Goal: Check status: Check status

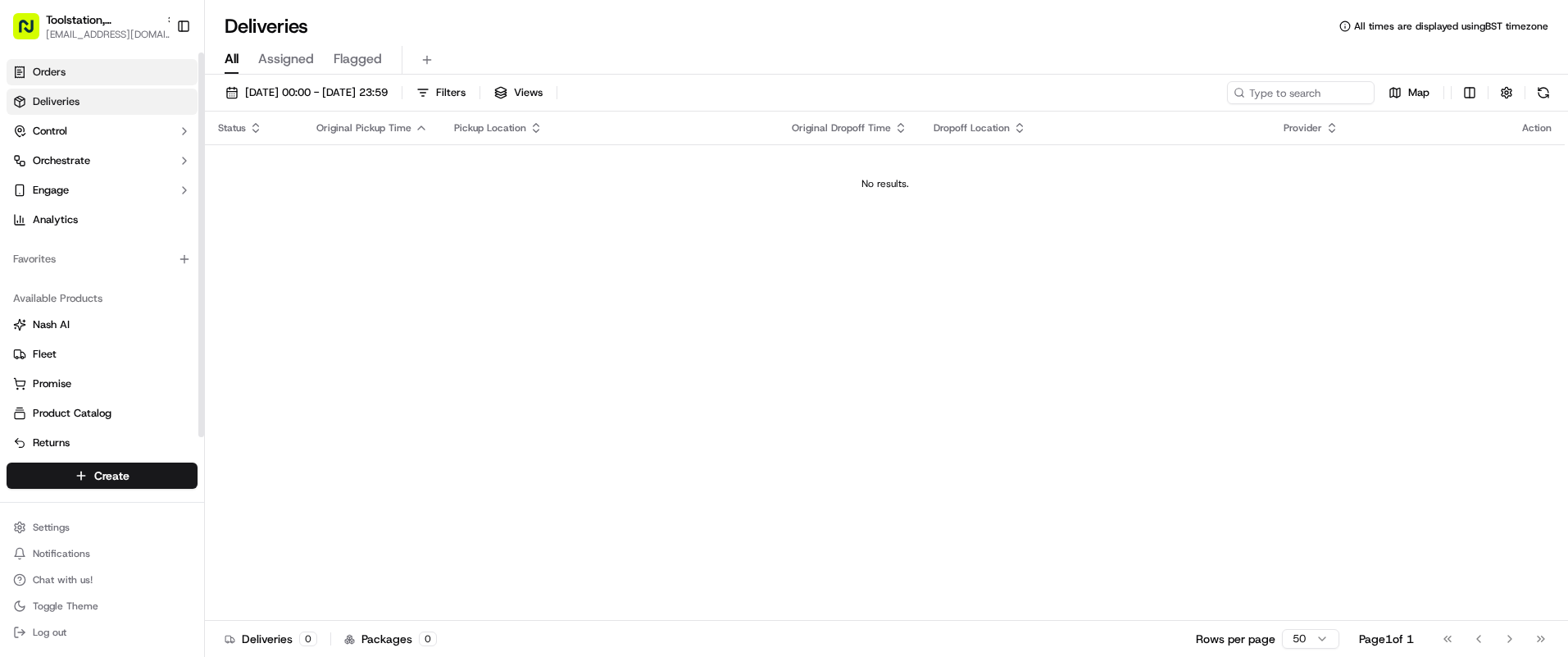
click at [154, 74] on link "Orders" at bounding box center [101, 73] width 191 height 27
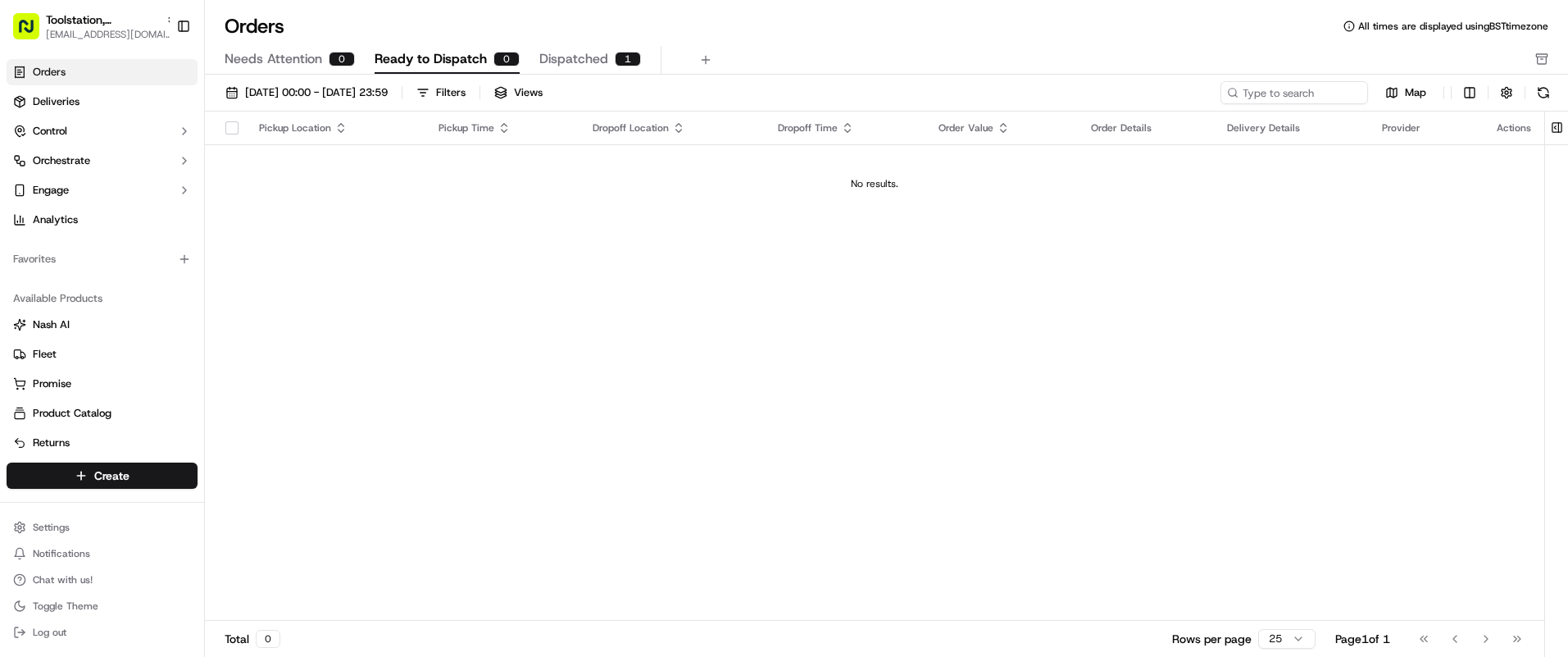
click at [598, 66] on span "Dispatched" at bounding box center [574, 59] width 69 height 20
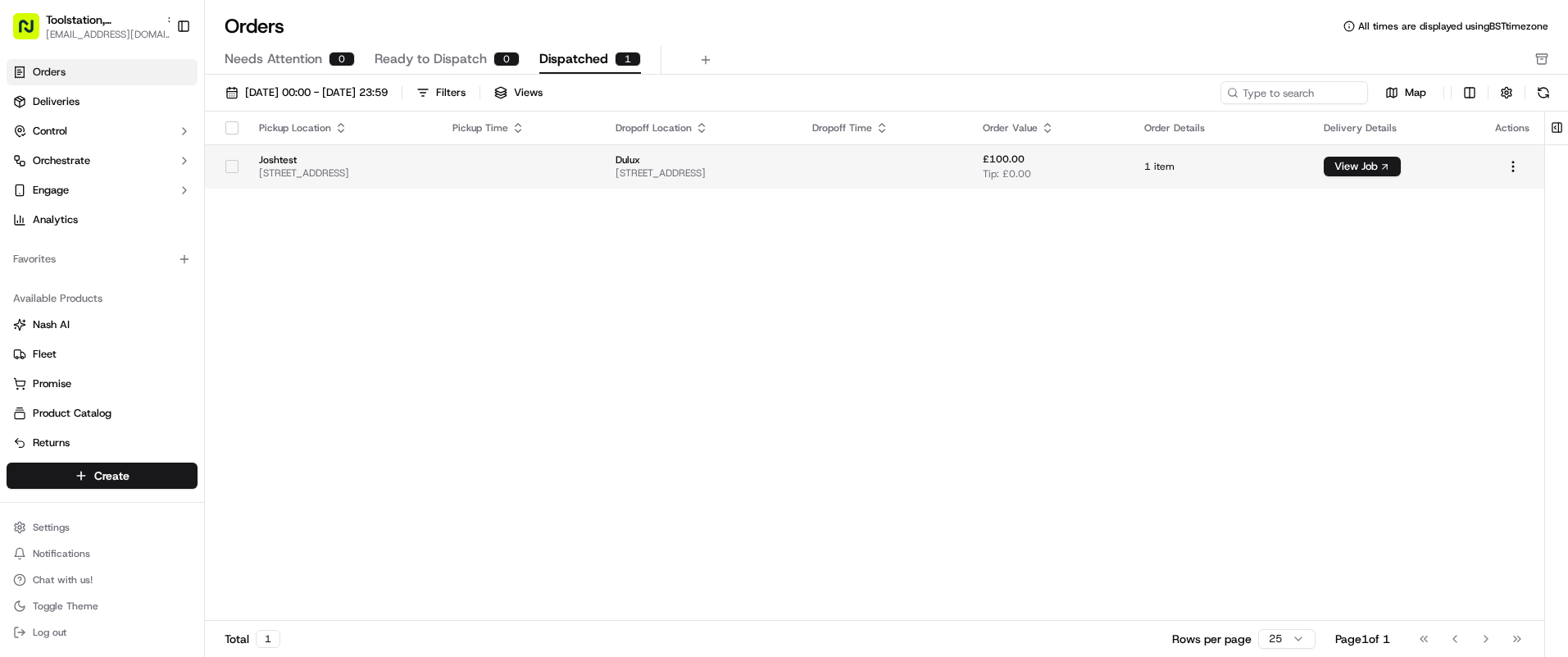
click at [538, 179] on td at bounding box center [521, 167] width 163 height 44
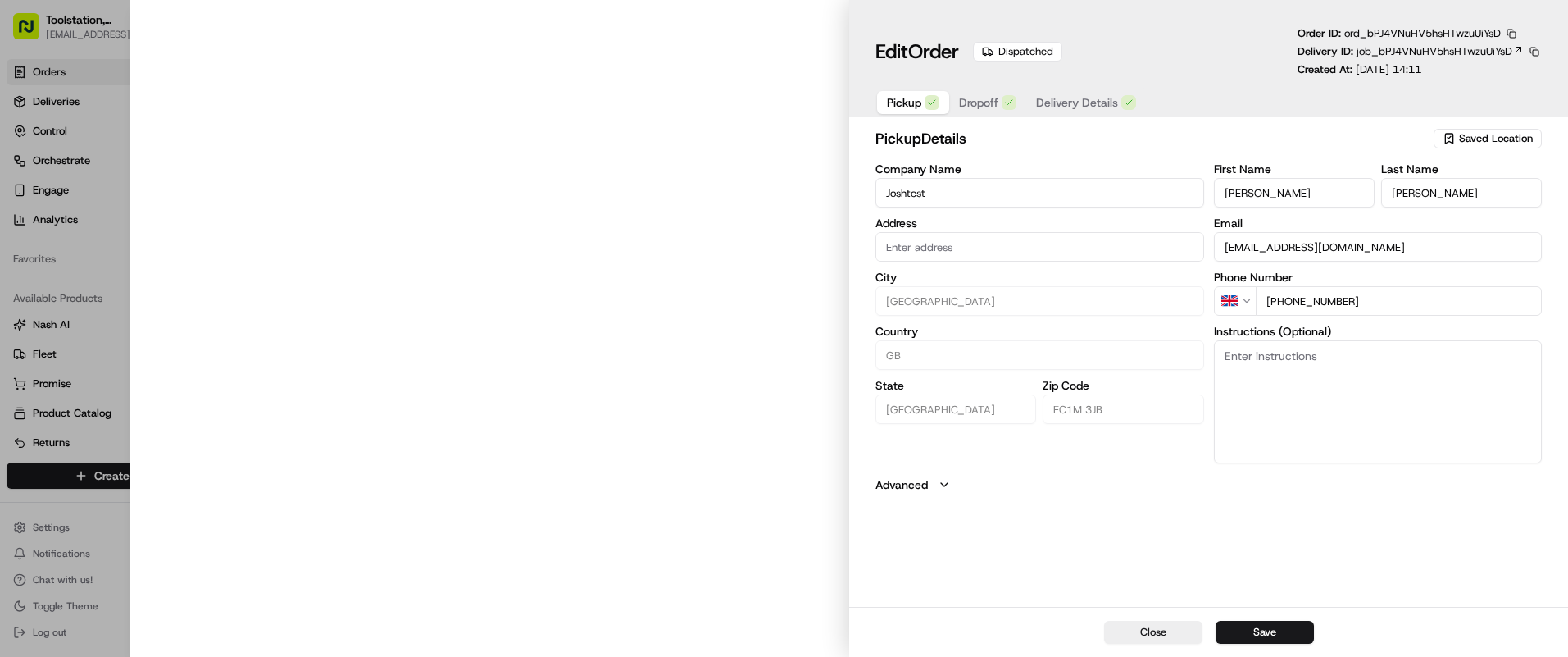
type input "[STREET_ADDRESS]"
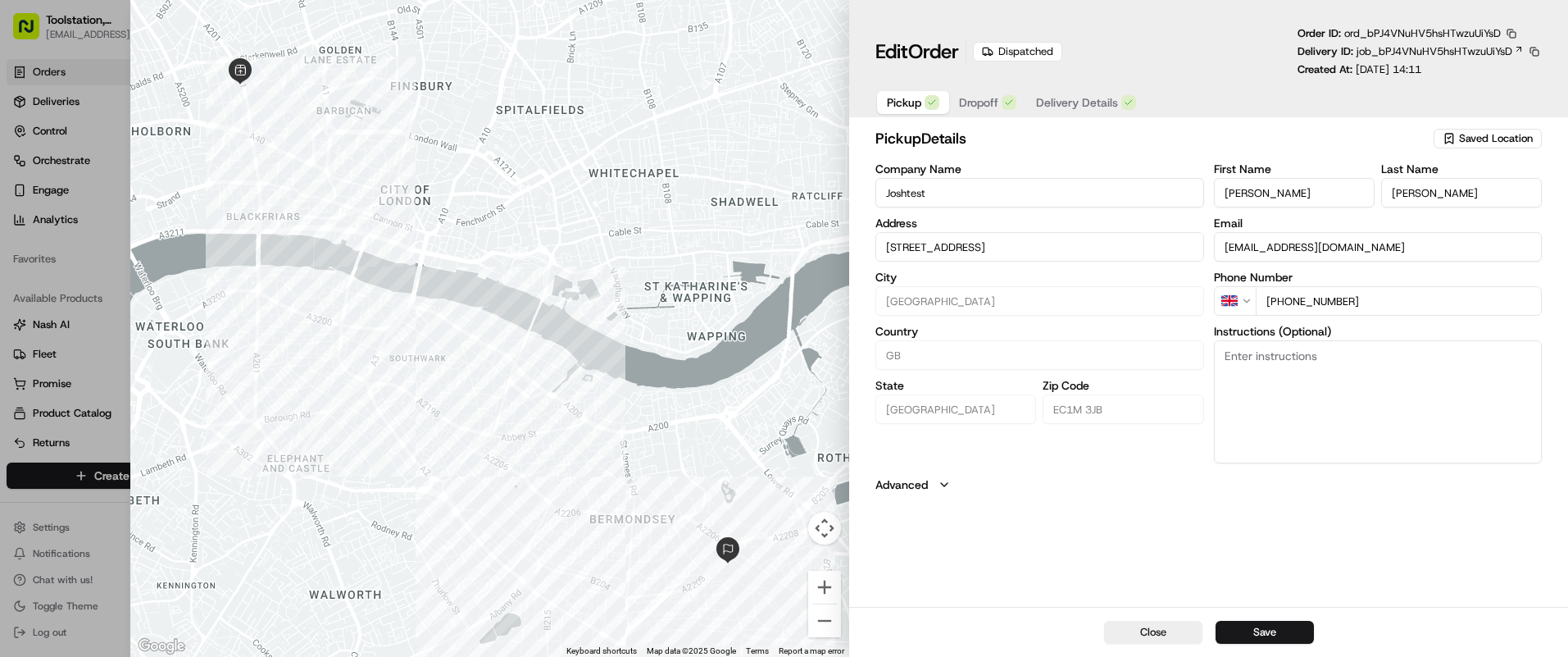
click at [1117, 115] on div "Pickup Dropoff Delivery Details" at bounding box center [1011, 102] width 272 height 29
click at [1105, 108] on span "Delivery Details" at bounding box center [1077, 102] width 82 height 16
click at [990, 108] on span "Dropoff" at bounding box center [979, 102] width 39 height 16
click at [882, 108] on button "Pickup" at bounding box center [913, 103] width 72 height 23
type input "+1"
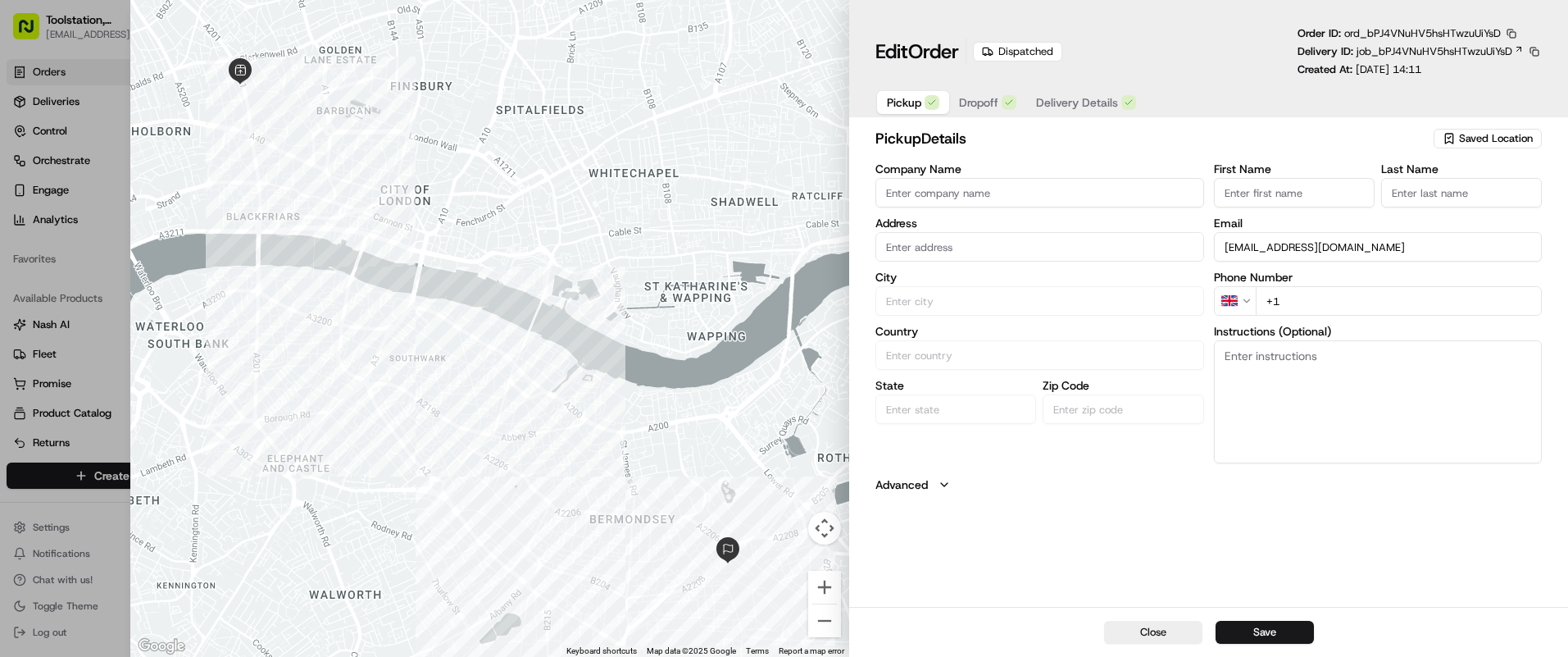
click at [105, 63] on div at bounding box center [784, 328] width 1568 height 657
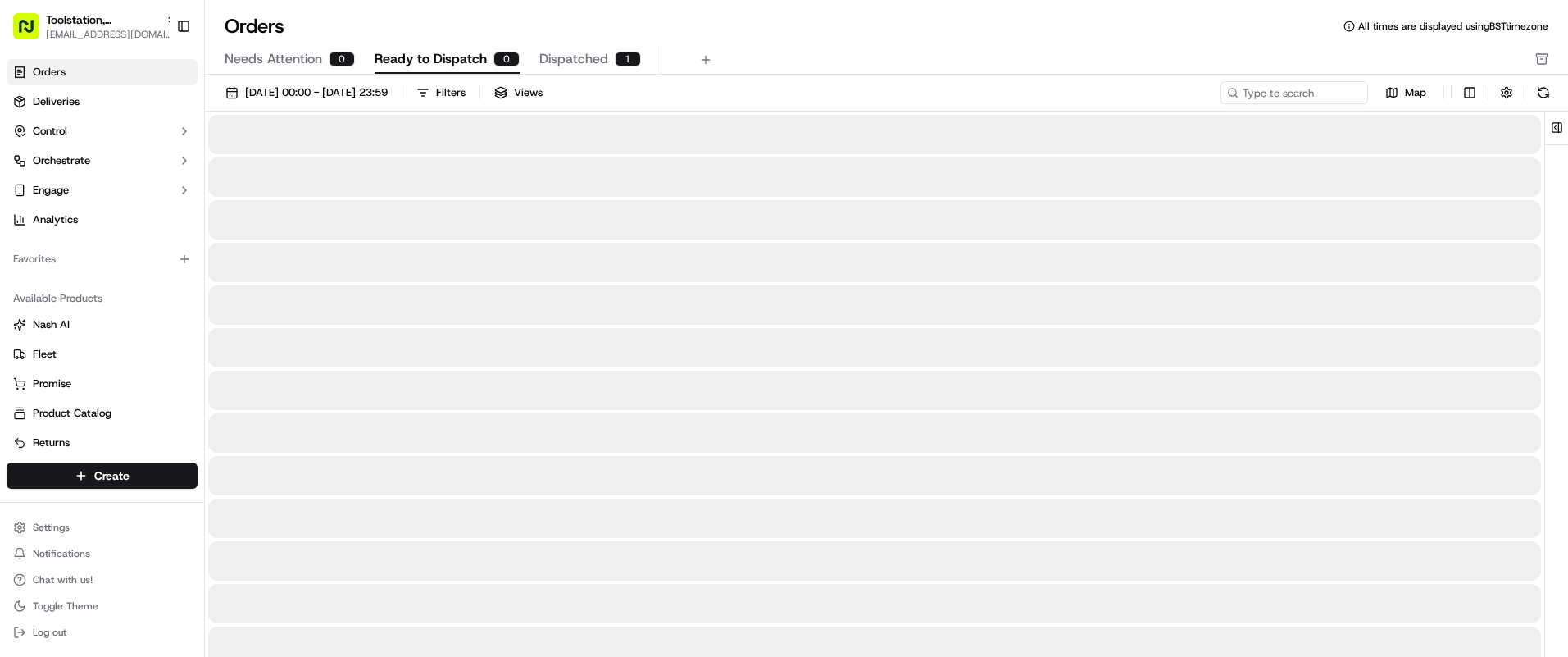
drag, startPoint x: 474, startPoint y: 71, endPoint x: 459, endPoint y: 69, distance: 15.1
click at [474, 70] on button "Ready to Dispatch 0" at bounding box center [448, 59] width 145 height 27
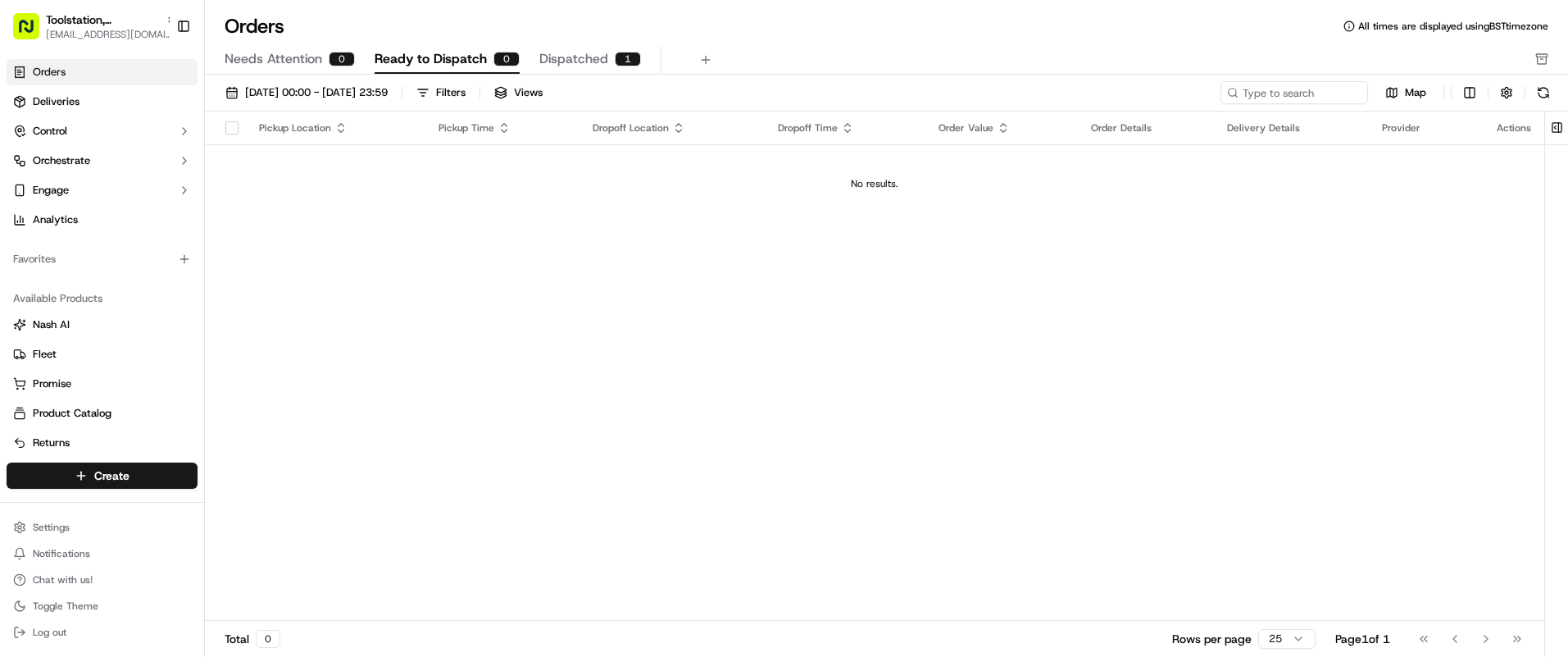
click at [321, 57] on span "Needs Attention" at bounding box center [273, 59] width 98 height 20
